Goal: Task Accomplishment & Management: Manage account settings

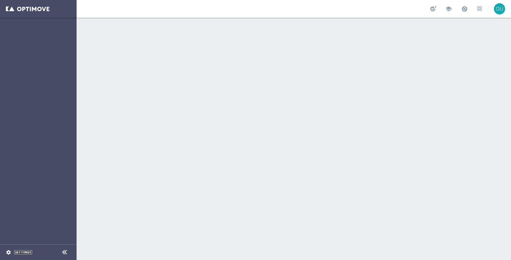
click at [25, 250] on link "Settings" at bounding box center [23, 252] width 18 height 4
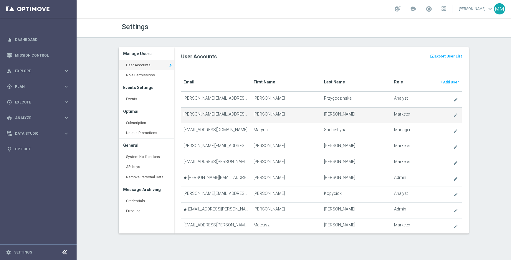
scroll to position [1312, 0]
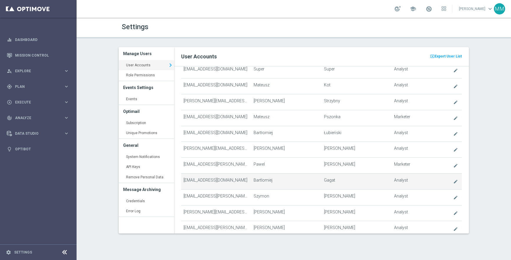
click at [392, 173] on td "create Analyst" at bounding box center [427, 181] width 70 height 16
click at [456, 179] on icon "create" at bounding box center [455, 181] width 5 height 5
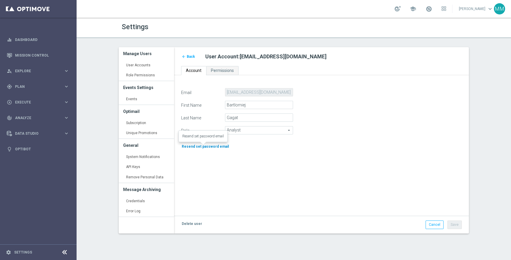
click at [205, 146] on span "Resend set password email" at bounding box center [205, 146] width 47 height 4
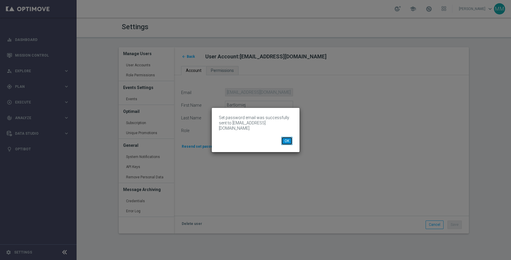
click at [288, 138] on button "OK" at bounding box center [286, 141] width 11 height 8
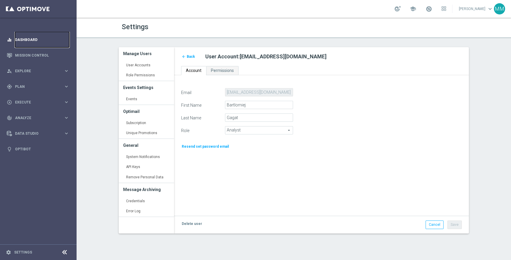
click at [23, 43] on link "Dashboard" at bounding box center [42, 40] width 54 height 16
